Goal: Download file/media

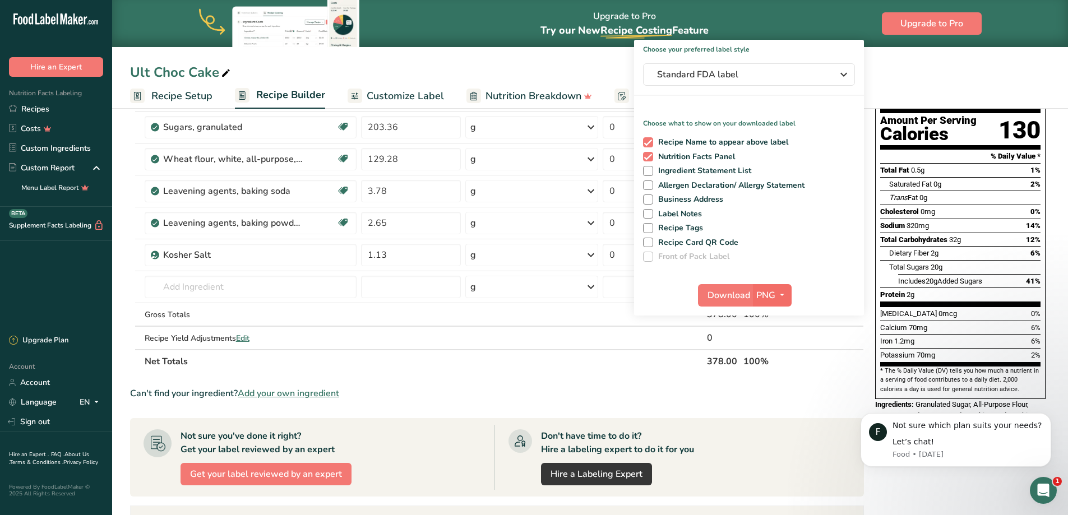
scroll to position [112, 0]
click at [775, 294] on span "button" at bounding box center [781, 295] width 13 height 13
click at [769, 335] on link "BMP" at bounding box center [774, 336] width 36 height 19
click at [734, 298] on span "Download" at bounding box center [728, 295] width 43 height 13
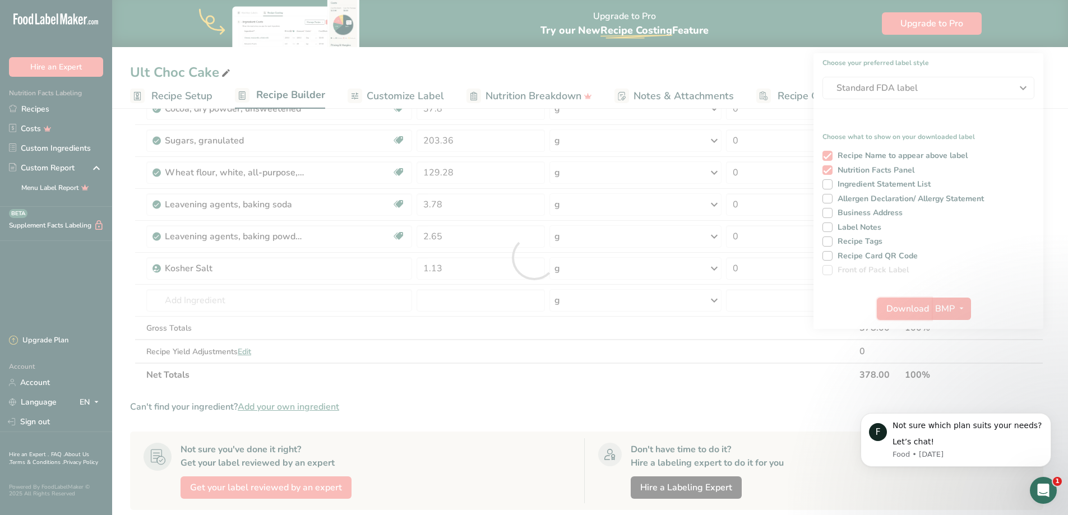
scroll to position [0, 0]
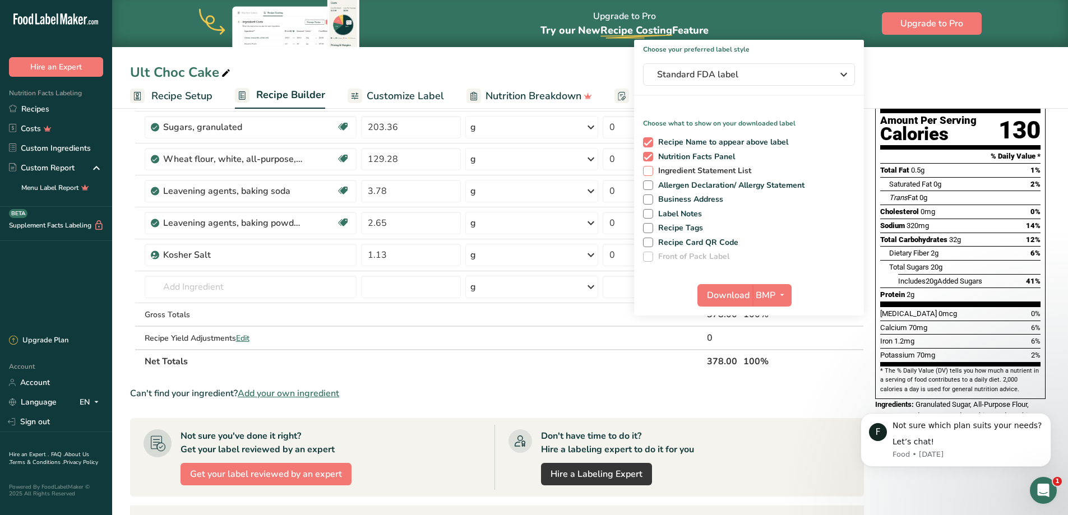
click at [648, 172] on span at bounding box center [648, 171] width 10 height 10
click at [648, 172] on input "Ingredient Statement List" at bounding box center [646, 170] width 7 height 7
checkbox input "true"
click at [653, 186] on span "Allergen Declaration/ Allergy Statement" at bounding box center [729, 186] width 152 height 10
click at [650, 186] on input "Allergen Declaration/ Allergy Statement" at bounding box center [646, 185] width 7 height 7
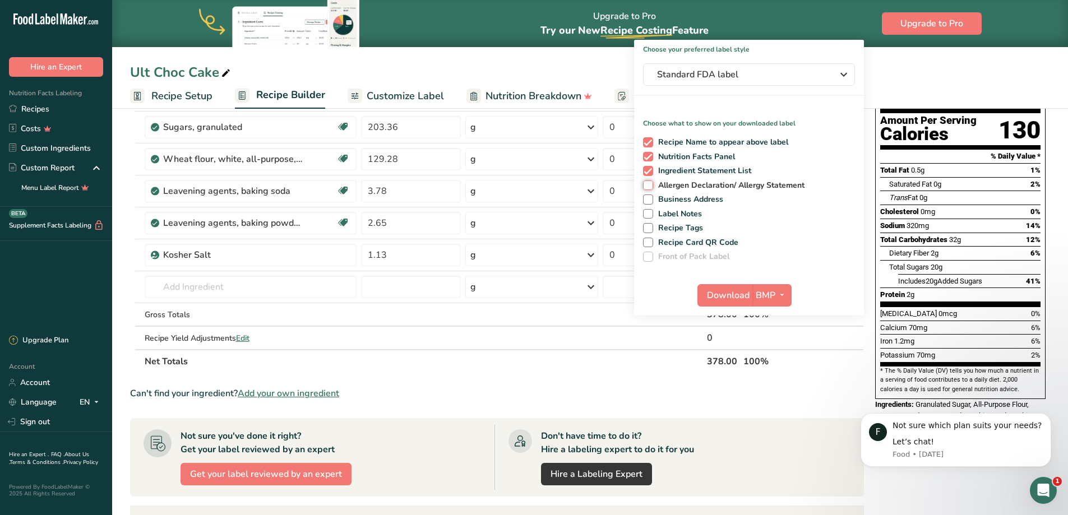
checkbox input "true"
click at [759, 297] on span "BMP" at bounding box center [766, 295] width 20 height 13
click at [773, 318] on link "PNG" at bounding box center [774, 318] width 36 height 19
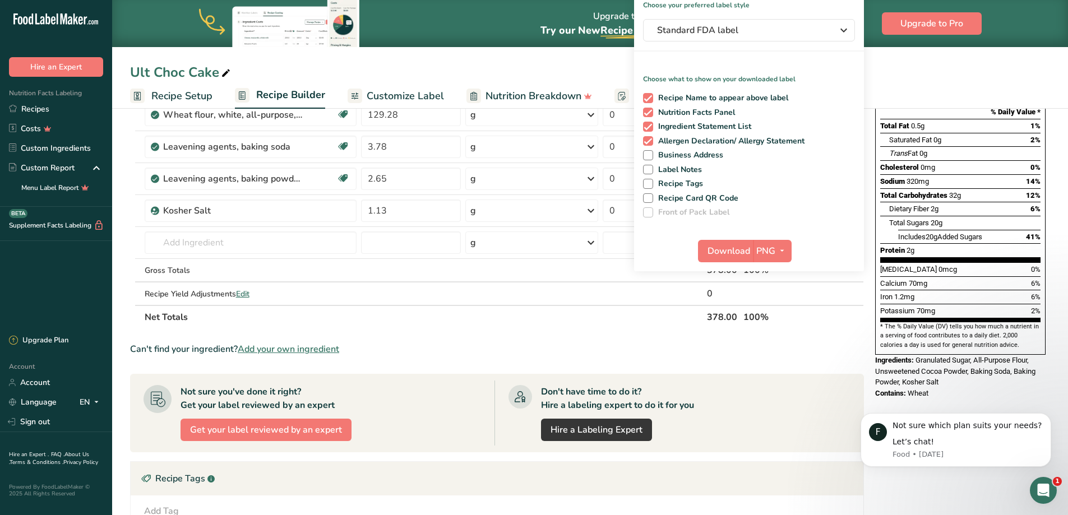
scroll to position [224, 0]
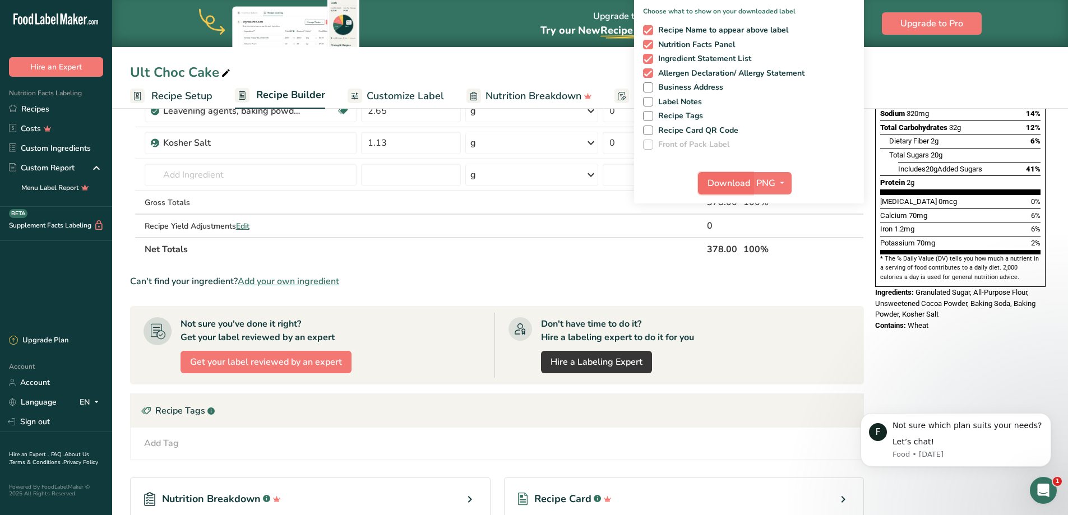
click at [723, 183] on span "Download" at bounding box center [729, 183] width 43 height 13
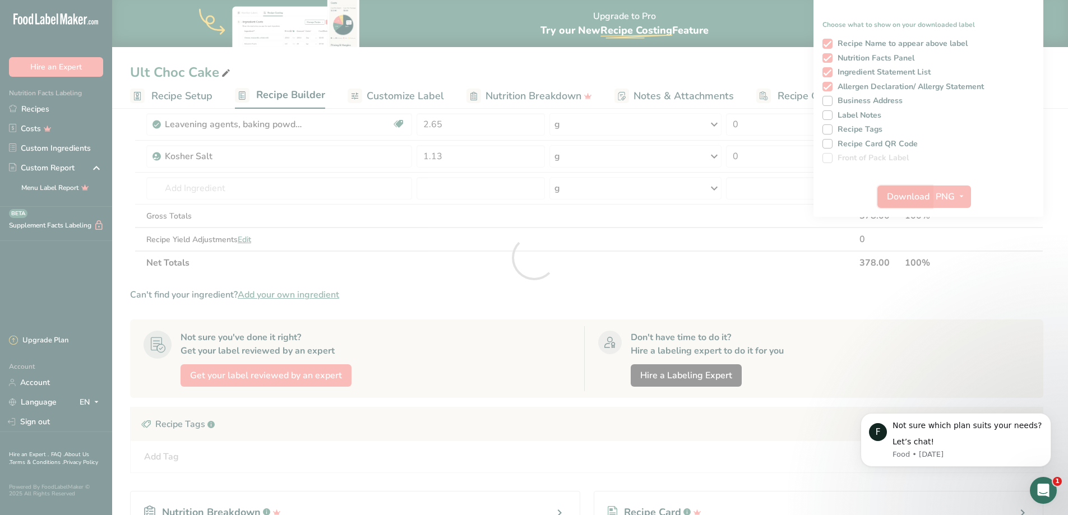
scroll to position [0, 0]
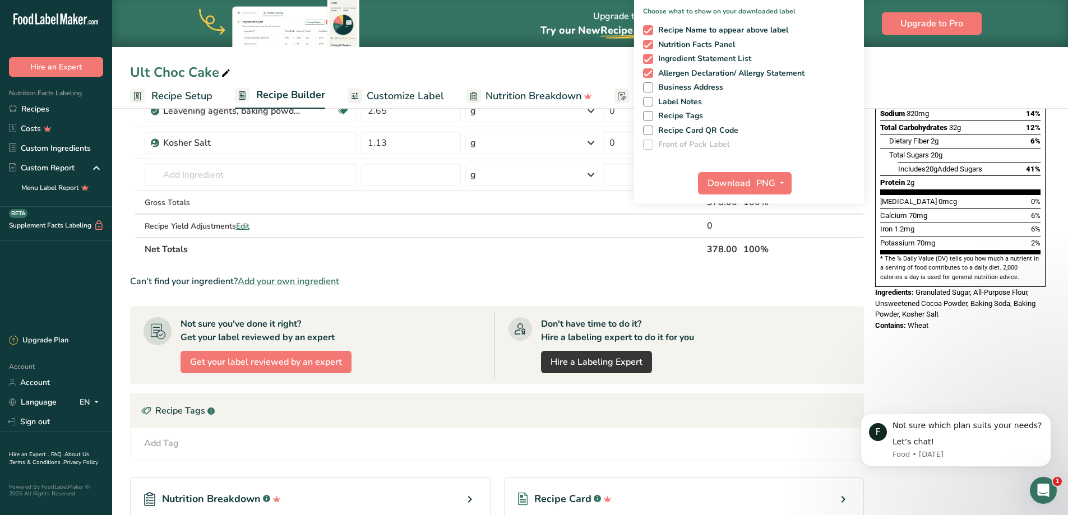
click at [985, 83] on ul "Recipe Setup Recipe Builder Customize Label Nutrition Breakdown Notes & Attachm…" at bounding box center [590, 95] width 956 height 26
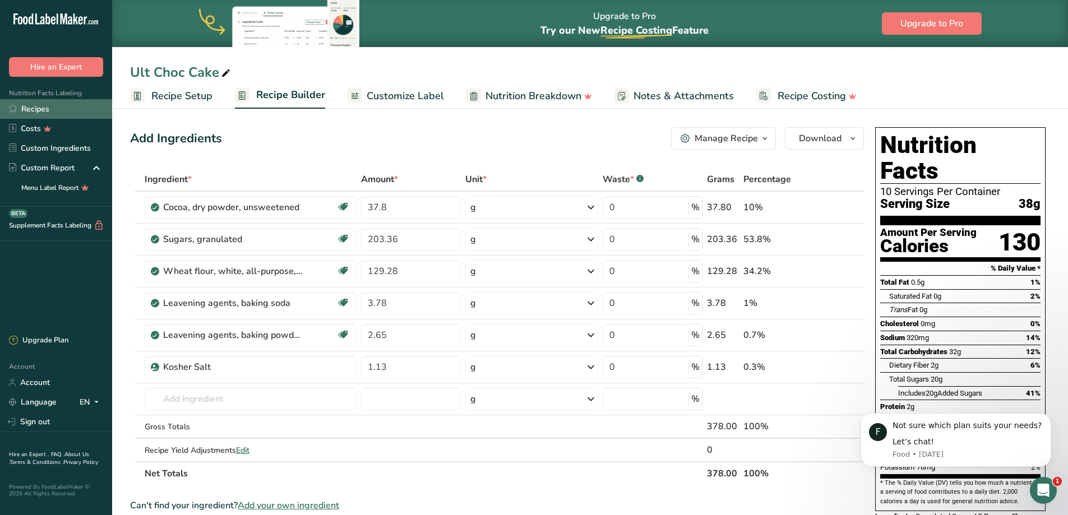
click at [44, 104] on link "Recipes" at bounding box center [56, 109] width 112 height 20
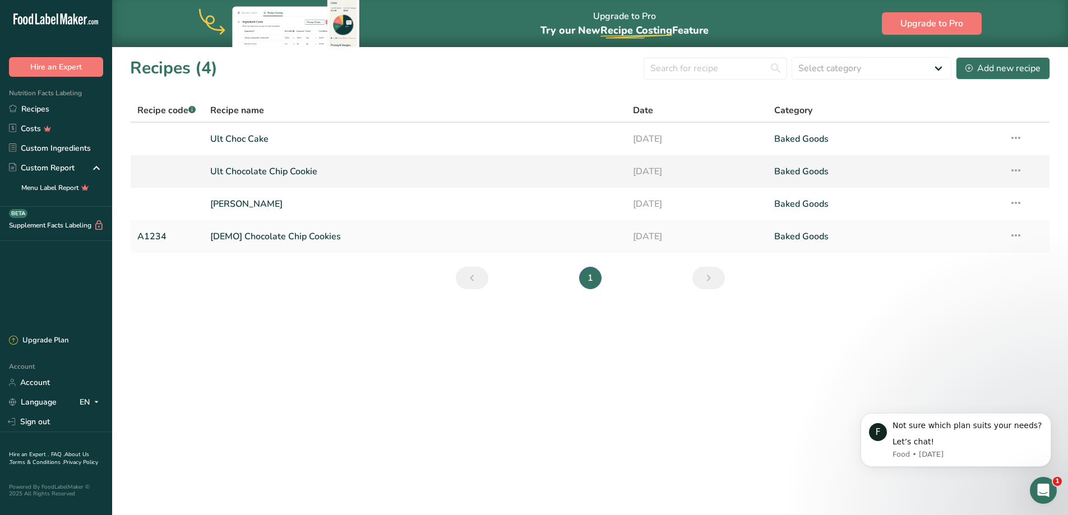
click at [360, 165] on link "Ult Chocolate Chip Cookie" at bounding box center [415, 172] width 410 height 24
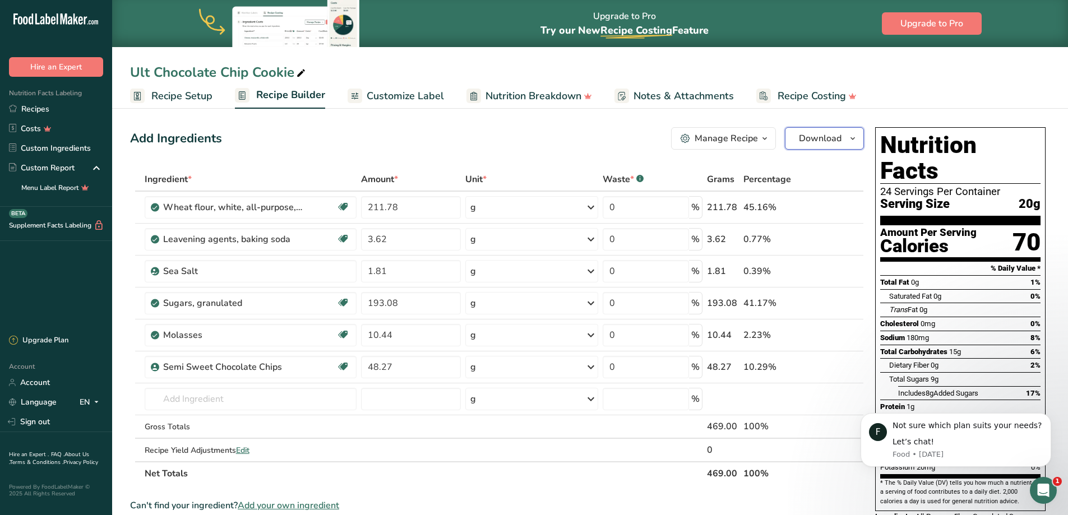
click at [822, 141] on span "Download" at bounding box center [820, 138] width 43 height 13
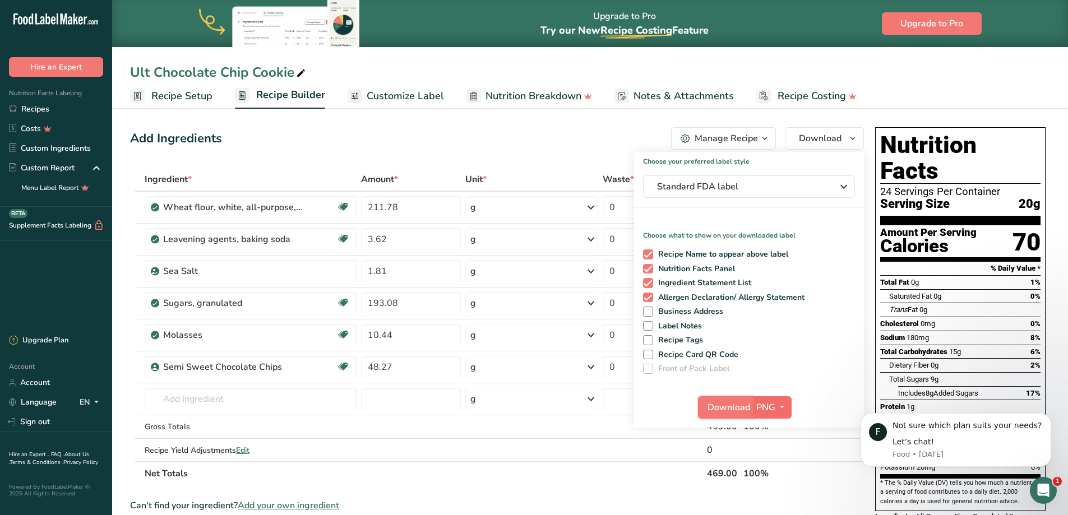
drag, startPoint x: 727, startPoint y: 406, endPoint x: 775, endPoint y: 406, distance: 48.2
click at [775, 406] on div "Download PNG PNG BMP SVG PDF TXT" at bounding box center [745, 407] width 94 height 22
click at [780, 402] on icon "button" at bounding box center [782, 407] width 9 height 14
drag, startPoint x: 764, startPoint y: 455, endPoint x: 767, endPoint y: 450, distance: 5.8
click at [767, 450] on link "BMP" at bounding box center [774, 449] width 36 height 19
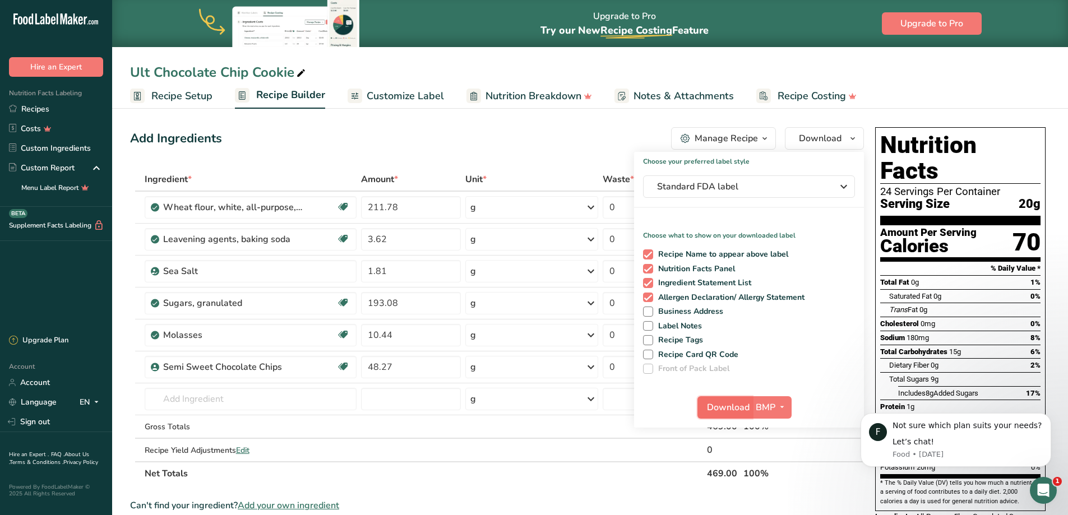
click at [734, 404] on span "Download" at bounding box center [728, 407] width 43 height 13
click at [47, 108] on link "Recipes" at bounding box center [56, 109] width 112 height 20
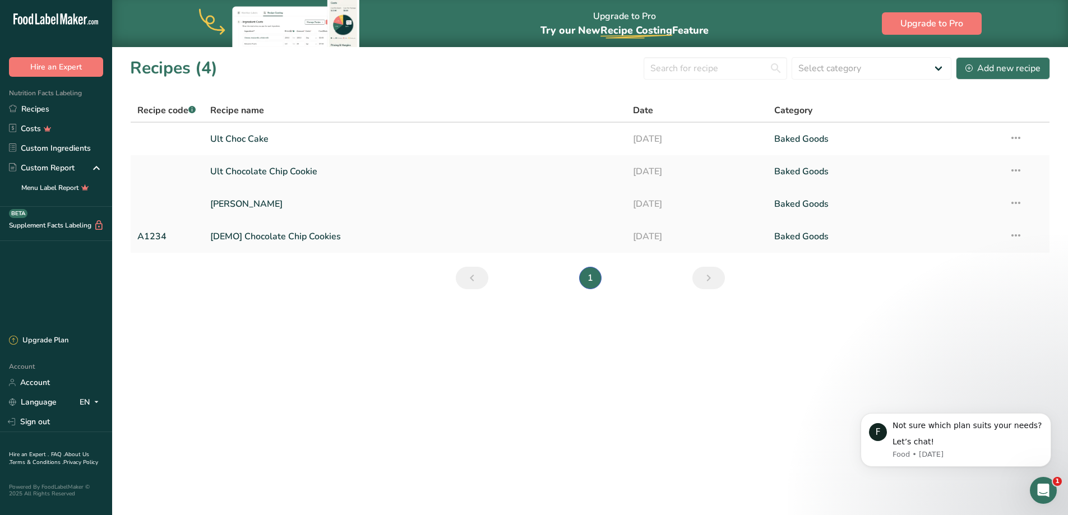
click at [225, 199] on link "[PERSON_NAME]" at bounding box center [415, 204] width 410 height 24
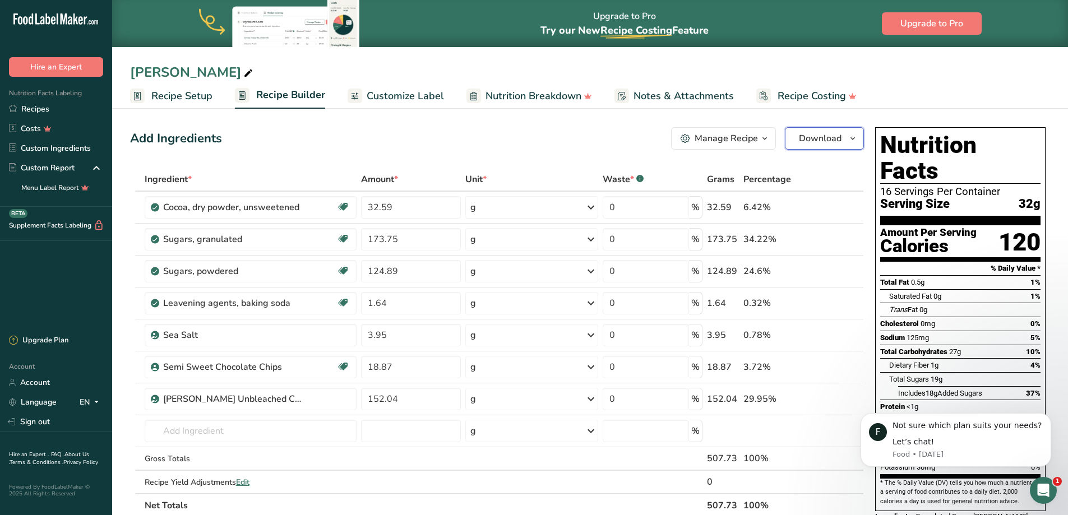
click at [829, 136] on span "Download" at bounding box center [820, 138] width 43 height 13
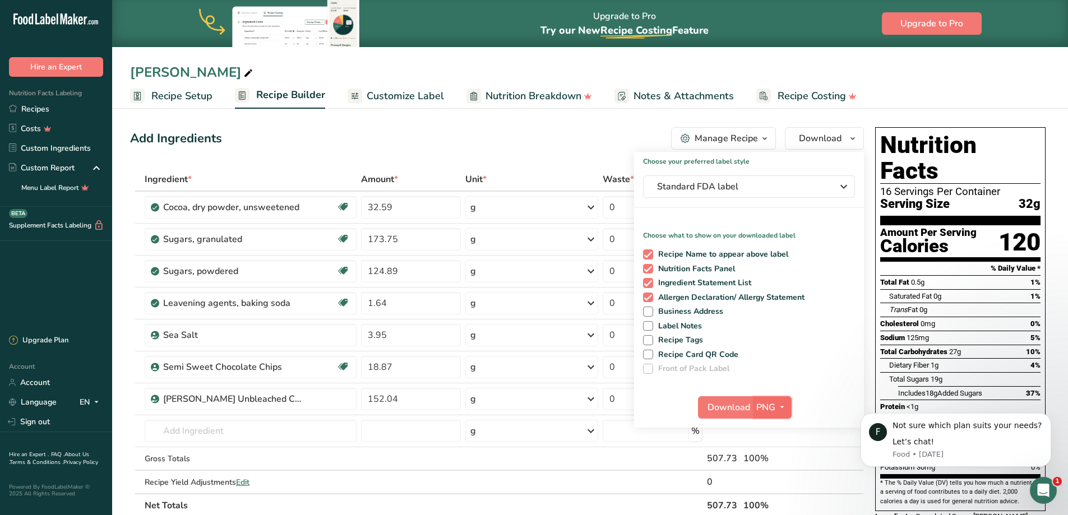
click at [782, 406] on icon "button" at bounding box center [782, 407] width 9 height 14
click at [774, 447] on link "BMP" at bounding box center [774, 449] width 36 height 19
click at [722, 401] on span "Download" at bounding box center [728, 407] width 43 height 13
